Goal: Check status: Check status

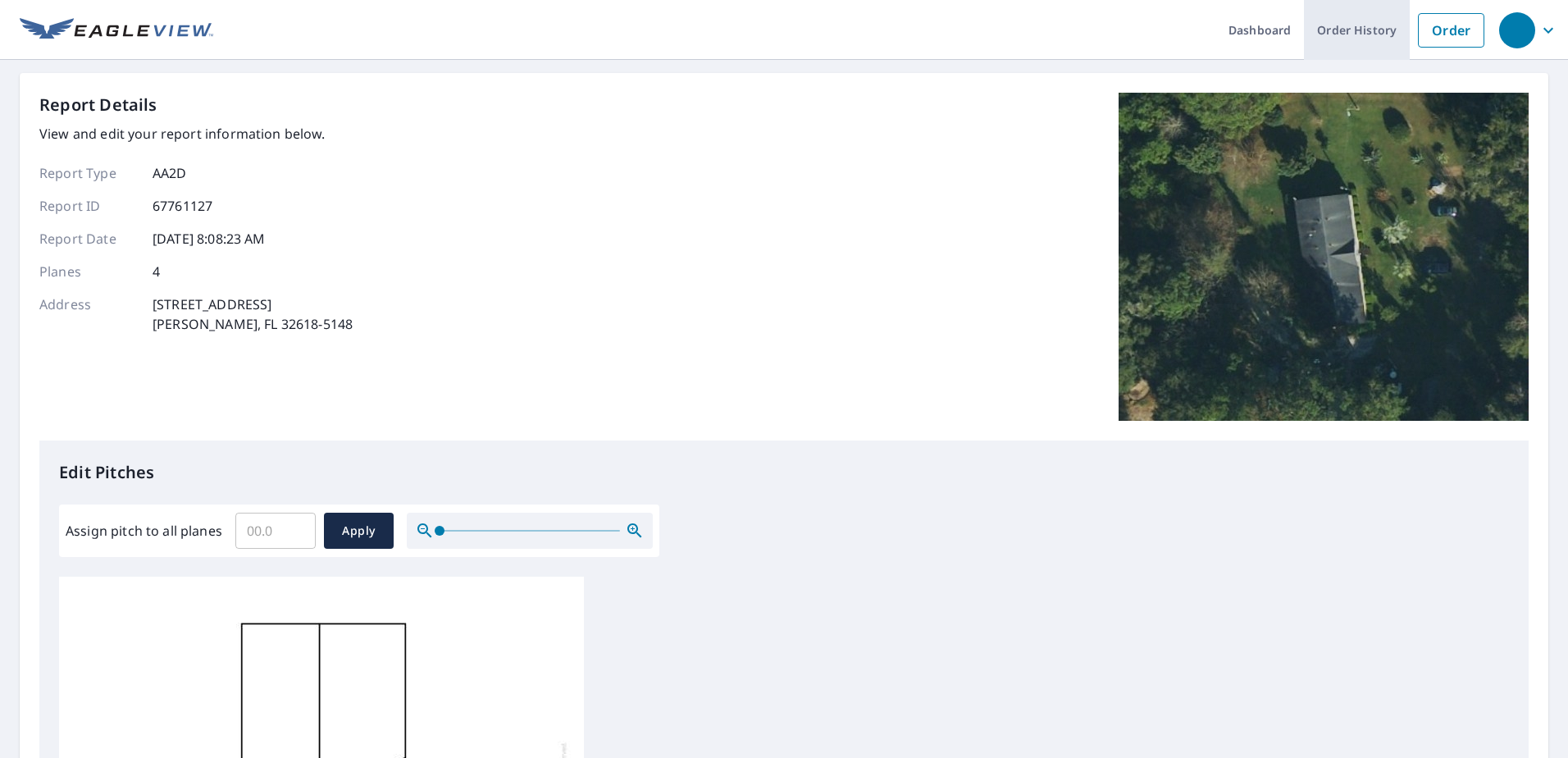
click at [1347, 40] on link "Order History" at bounding box center [1356, 30] width 106 height 60
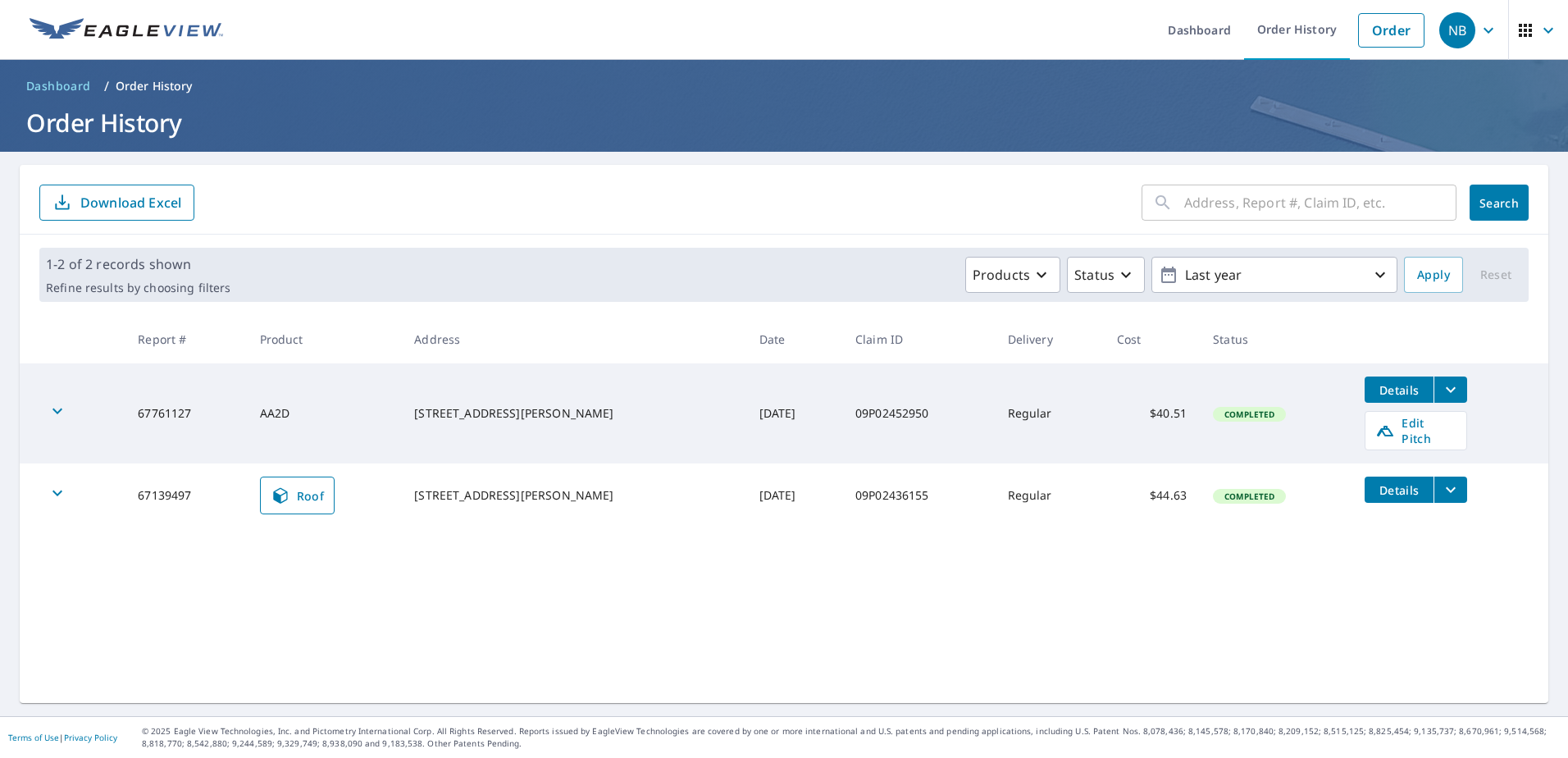
click at [1441, 389] on icon "filesDropdownBtn-67761127" at bounding box center [1451, 389] width 20 height 20
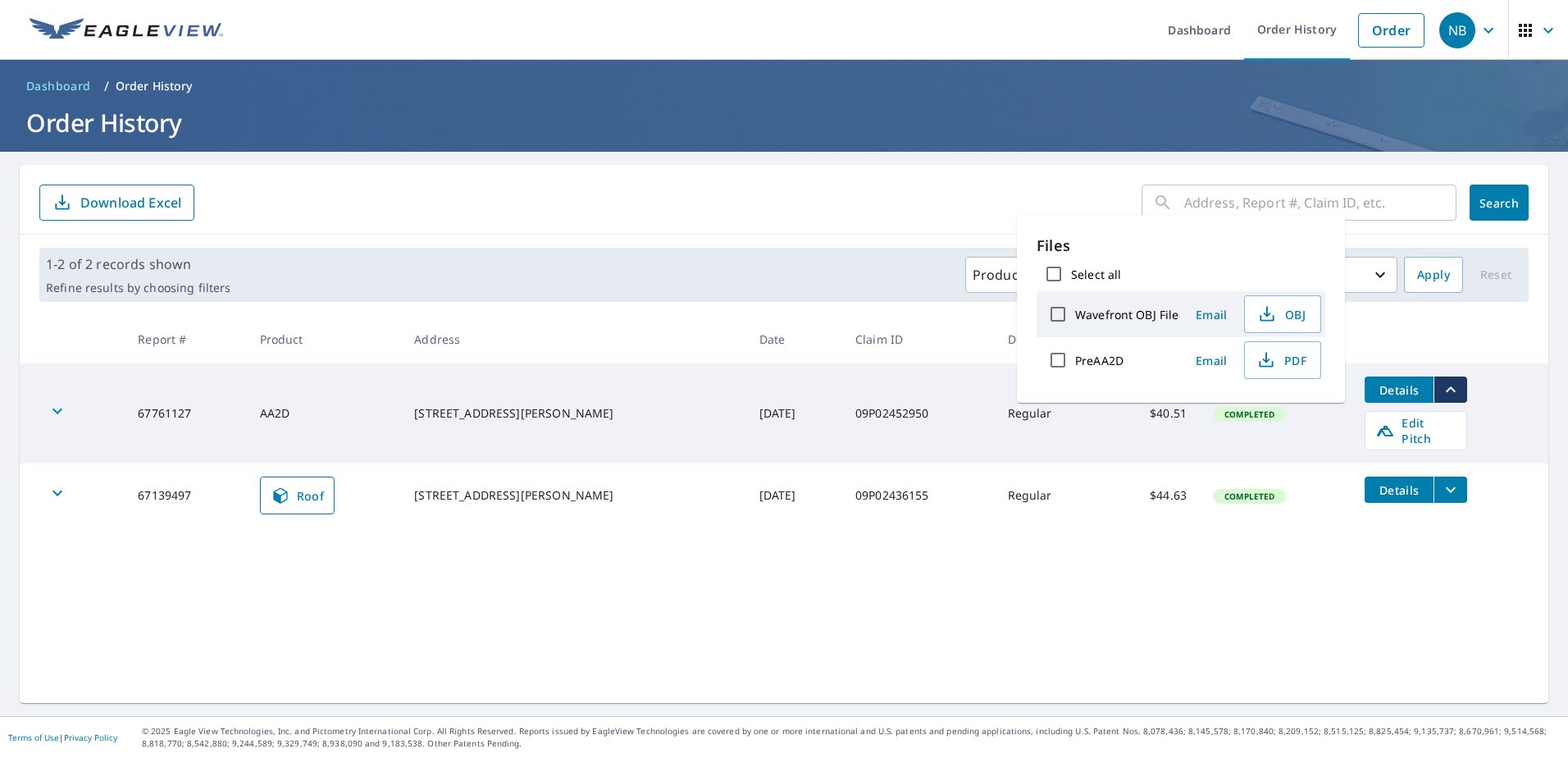
click at [1441, 389] on icon "filesDropdownBtn-67761127" at bounding box center [1451, 389] width 20 height 20
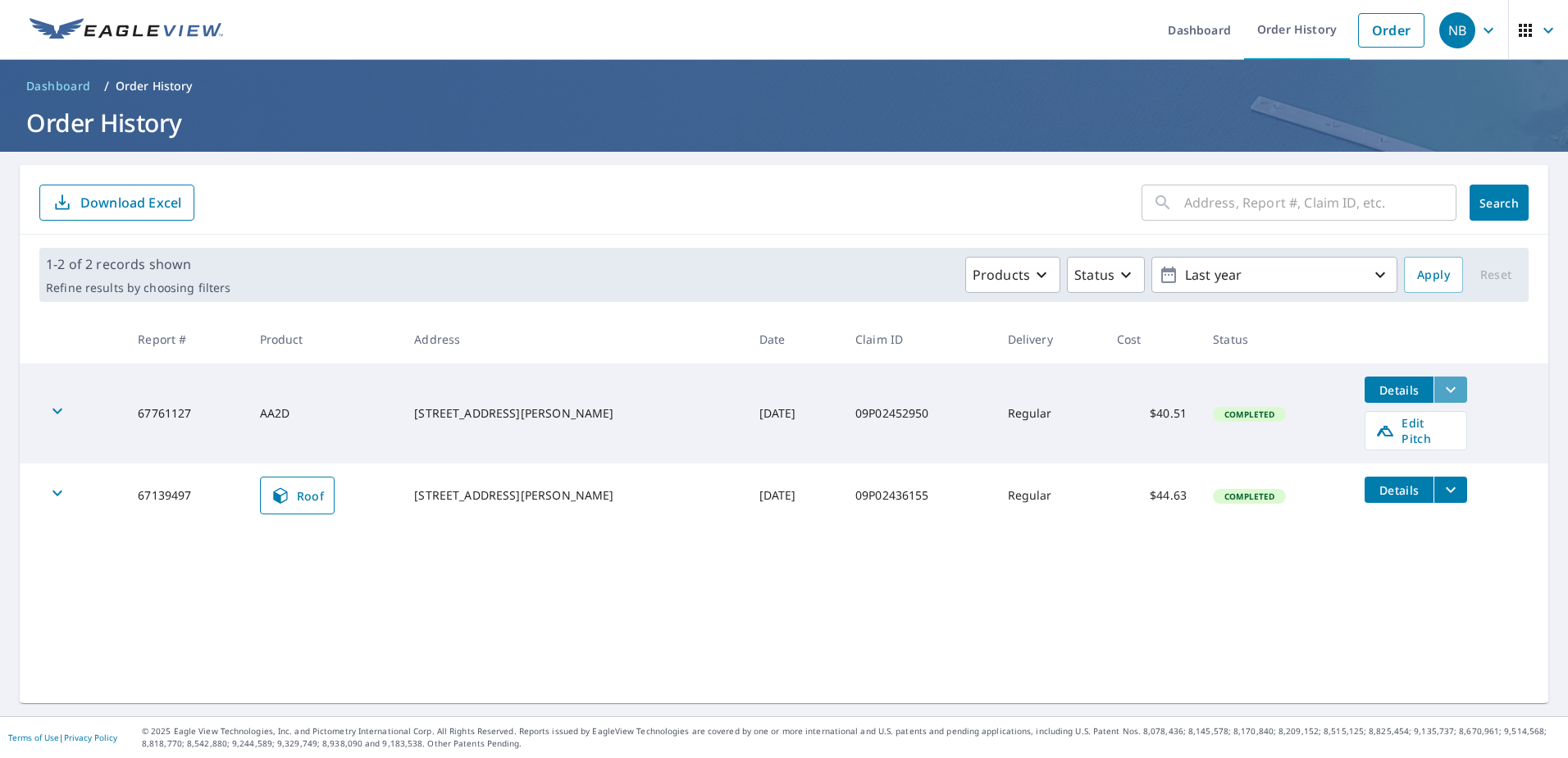
click at [1441, 385] on icon "filesDropdownBtn-67761127" at bounding box center [1451, 389] width 20 height 20
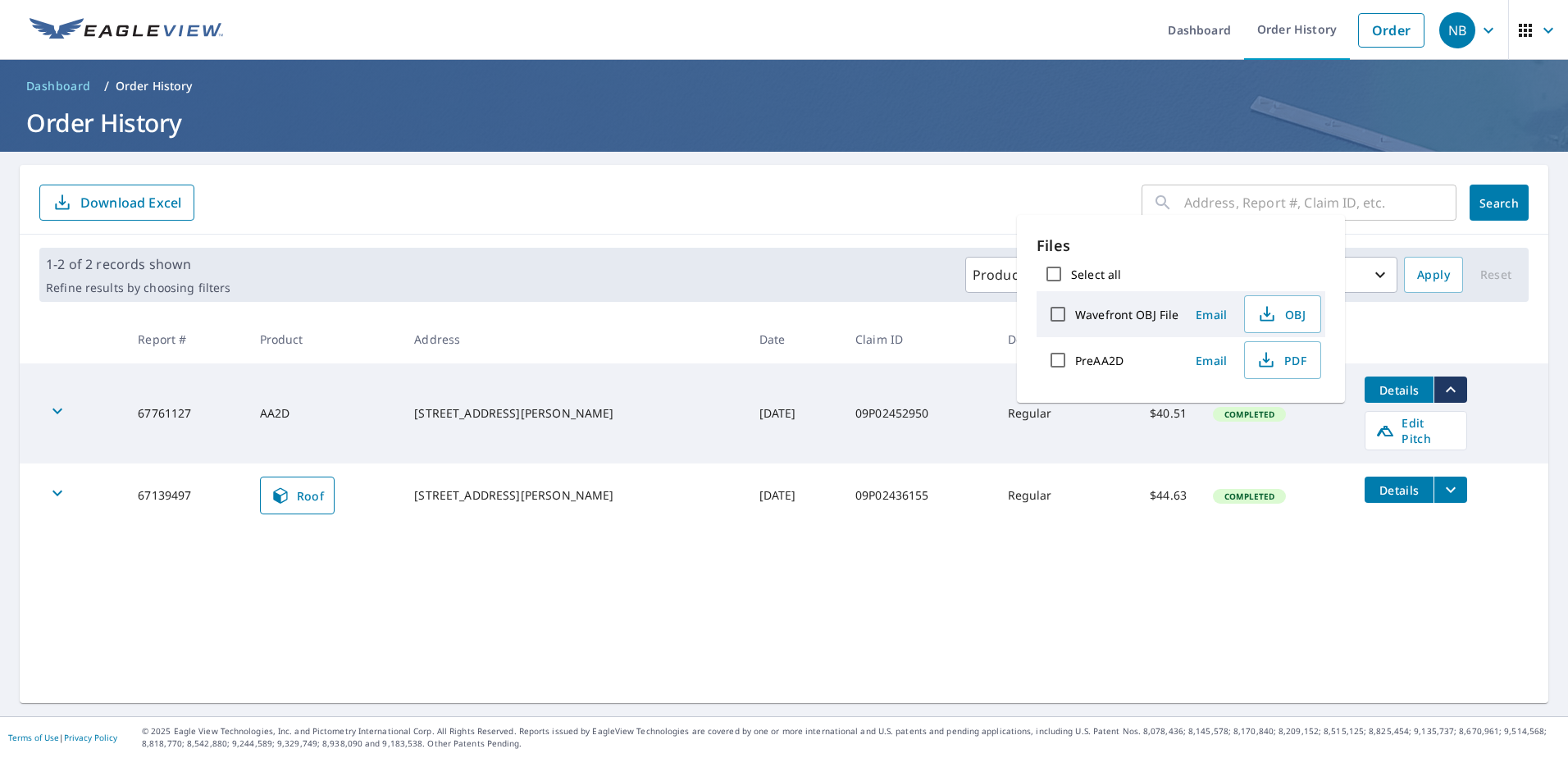
click at [1441, 385] on icon "filesDropdownBtn-67761127" at bounding box center [1451, 389] width 20 height 20
